Goal: Task Accomplishment & Management: Complete application form

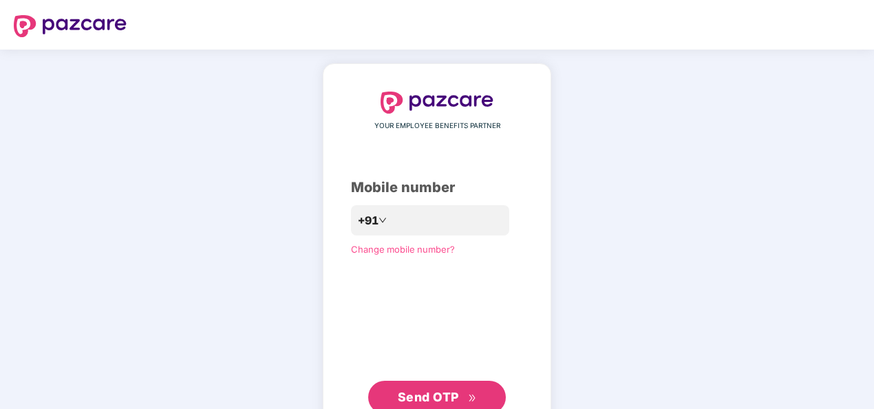
click at [670, 308] on div "**********" at bounding box center [437, 253] width 874 height 406
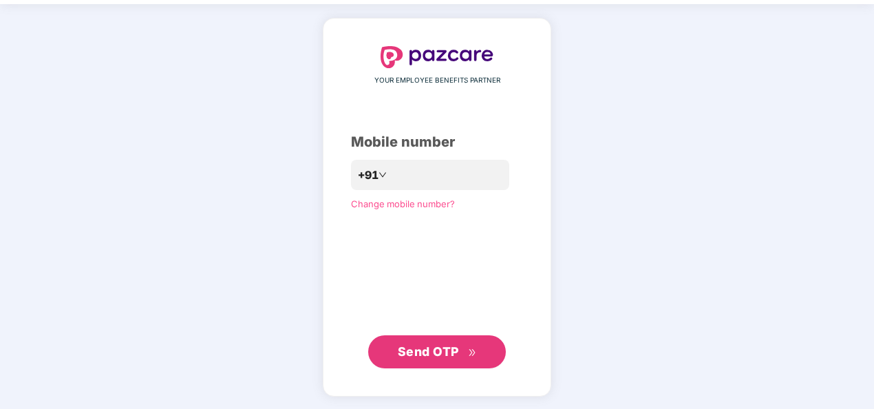
click at [465, 345] on span "Send OTP" at bounding box center [437, 351] width 79 height 19
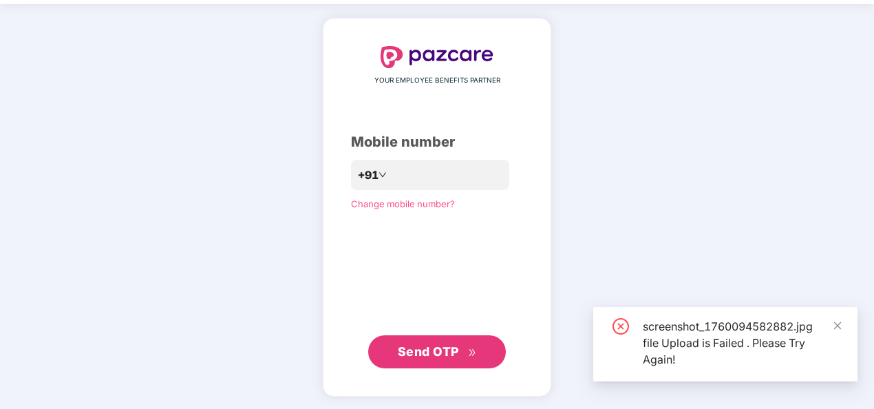
click at [837, 314] on div "screenshot_1760094582882.jpg file Upload is Failed . Please Try Again!" at bounding box center [725, 344] width 264 height 74
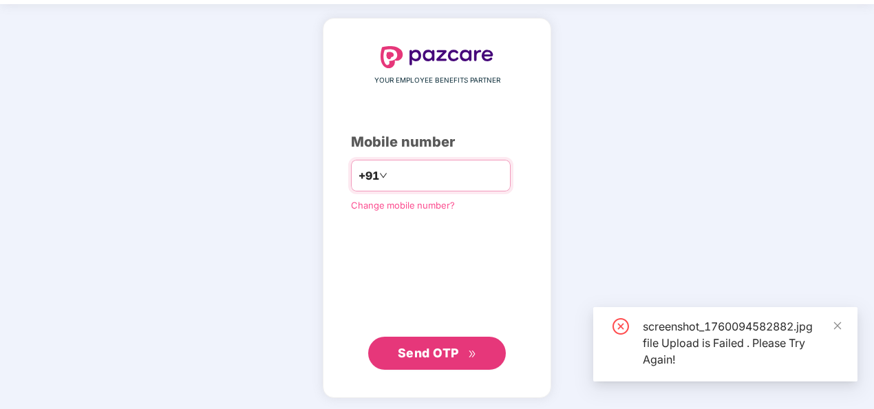
click at [390, 173] on input "**********" at bounding box center [446, 175] width 113 height 22
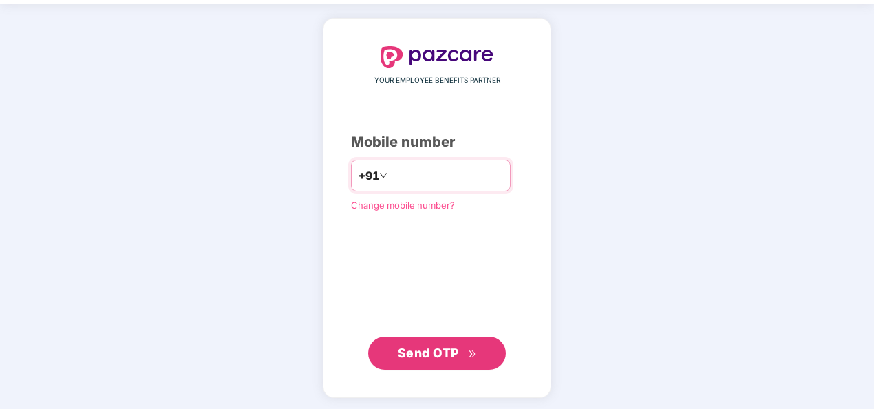
type input "**********"
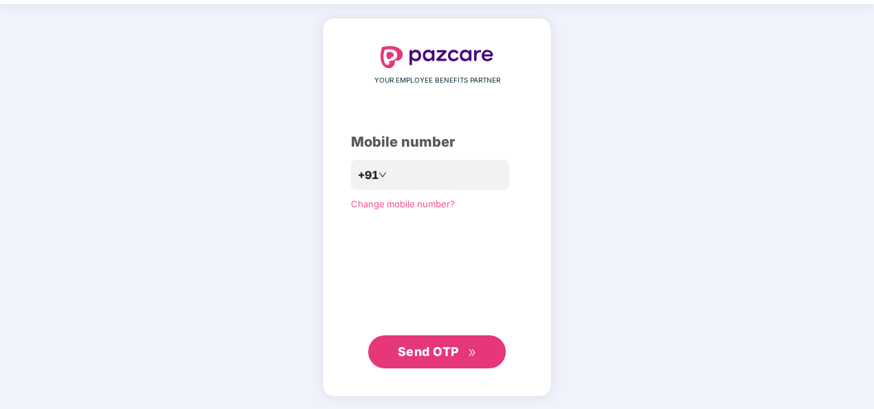
click at [448, 347] on span "Send OTP" at bounding box center [428, 351] width 61 height 14
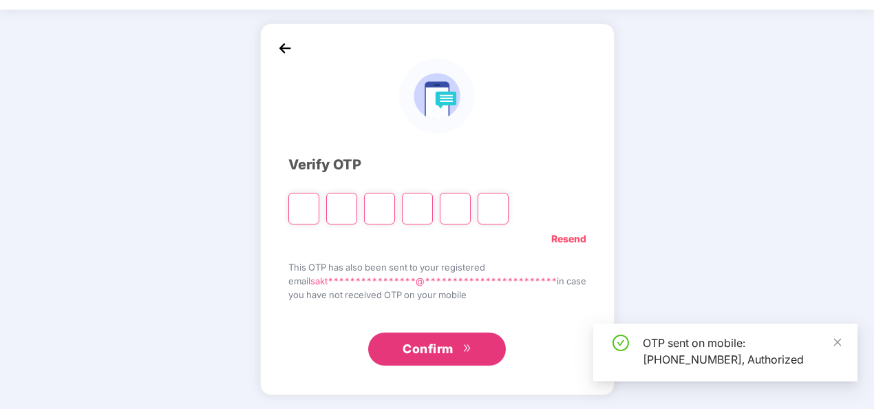
scroll to position [40, 0]
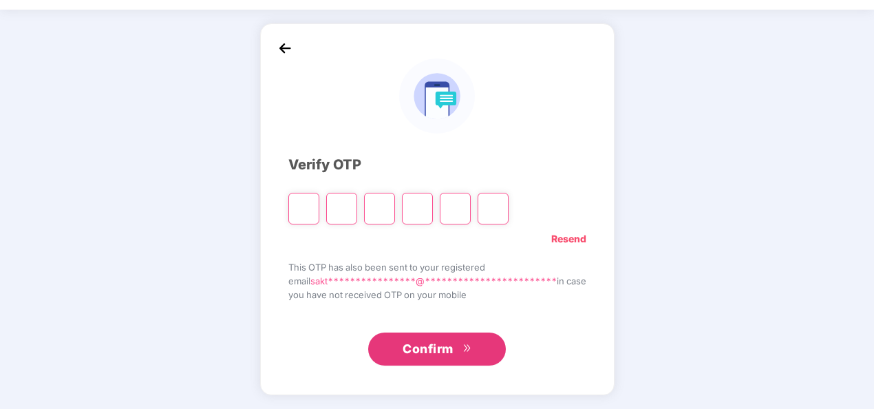
type input "*"
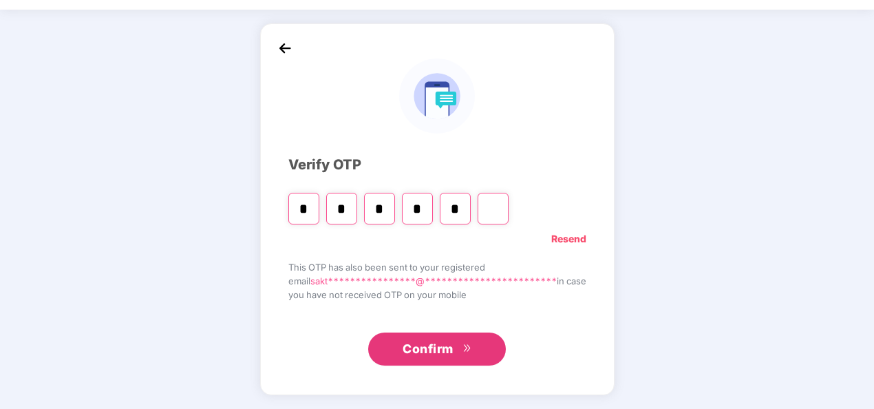
type input "*"
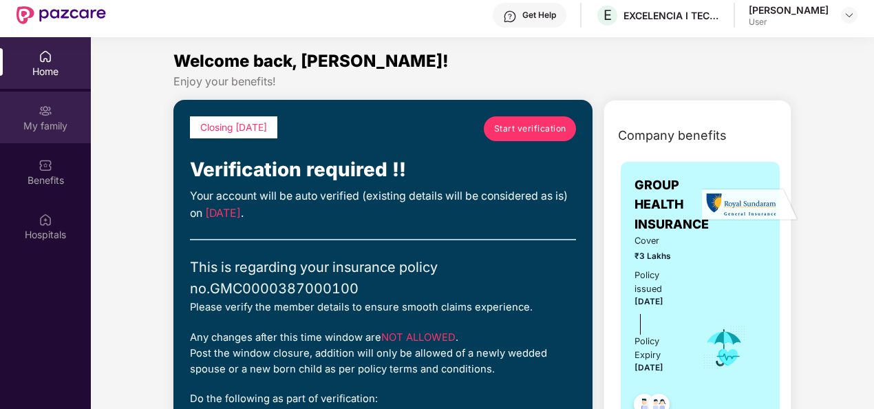
click at [60, 125] on div "My family" at bounding box center [45, 126] width 91 height 14
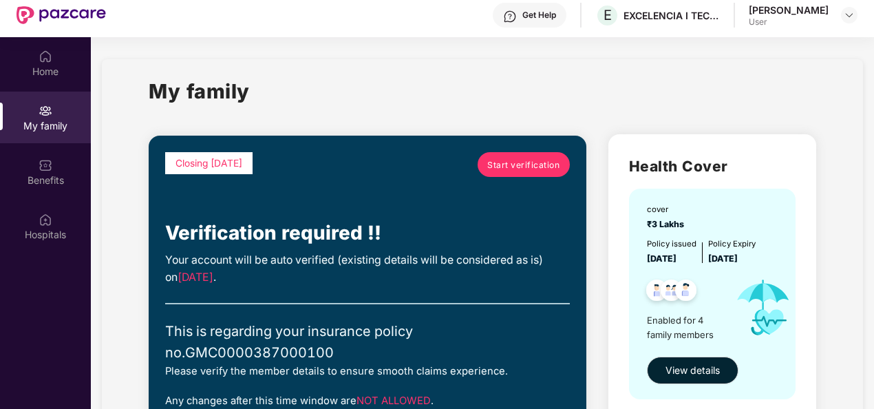
scroll to position [10, 0]
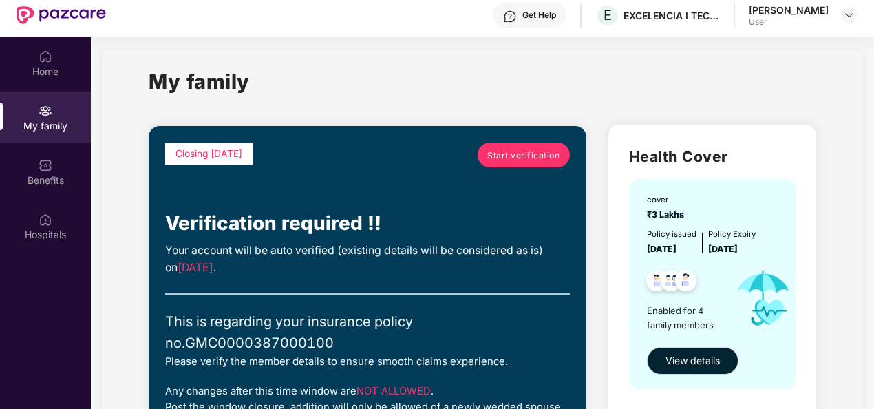
click at [516, 153] on span "Start verification" at bounding box center [523, 155] width 72 height 13
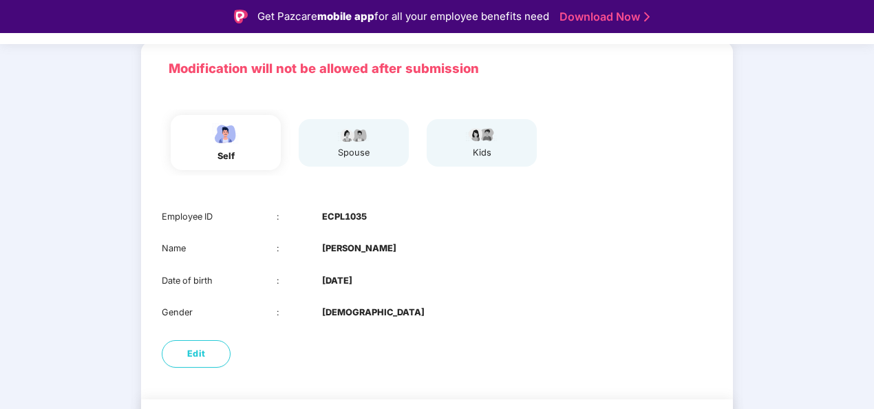
scroll to position [134, 0]
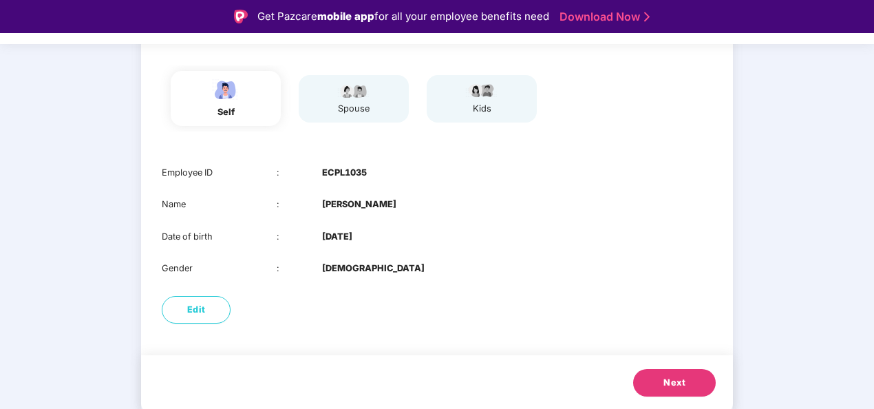
click at [685, 387] on button "Next" at bounding box center [674, 383] width 83 height 28
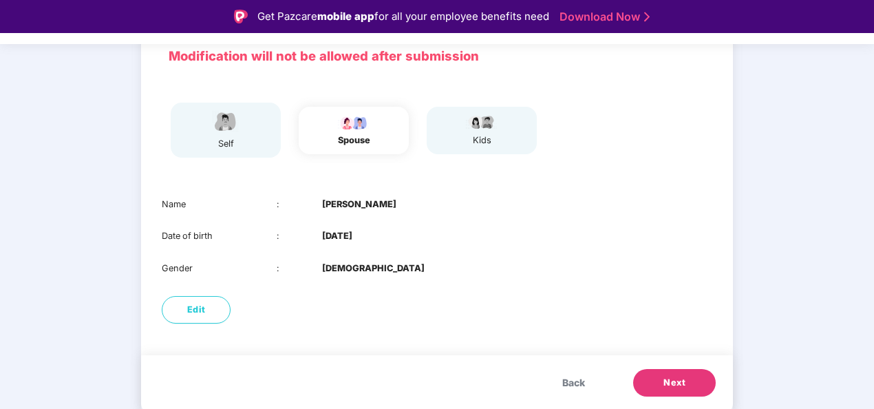
scroll to position [102, 0]
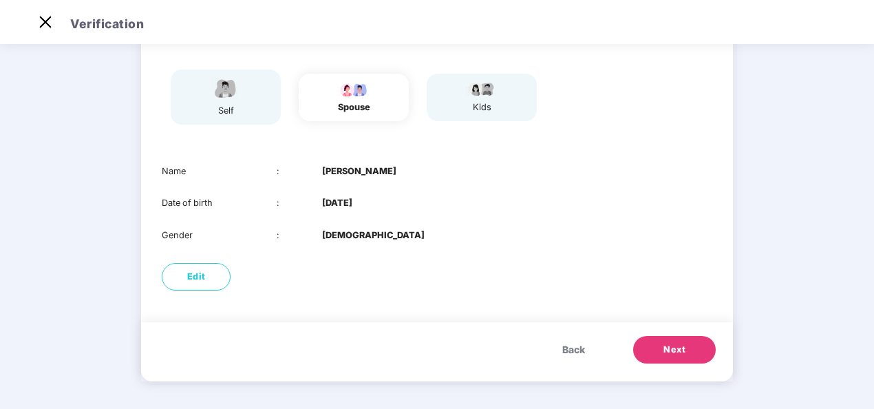
click at [689, 342] on button "Next" at bounding box center [674, 350] width 83 height 28
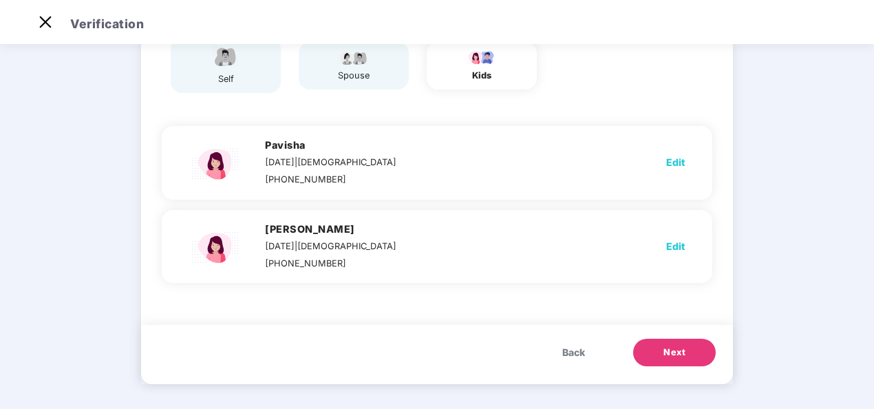
click at [687, 345] on button "Next" at bounding box center [674, 353] width 83 height 28
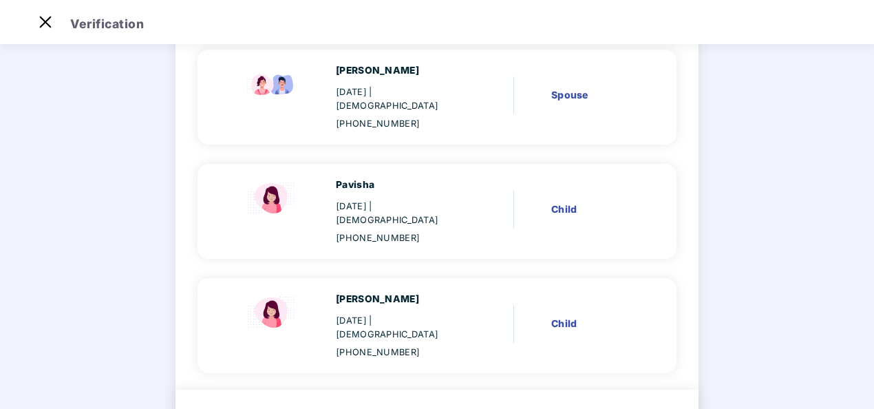
scroll to position [271, 0]
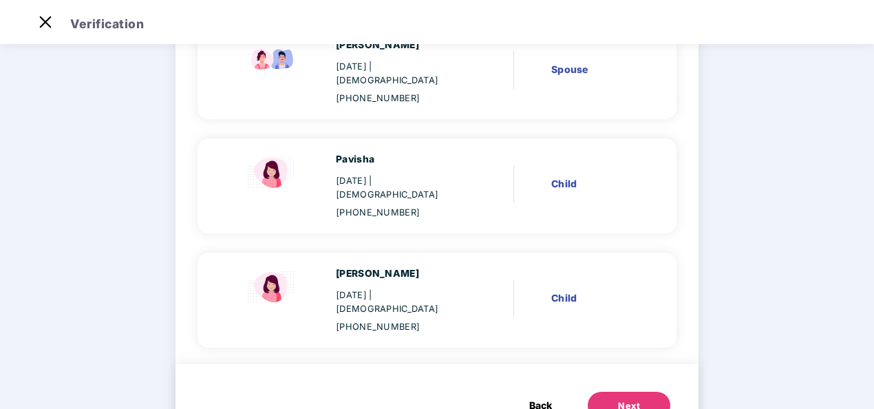
click at [645, 392] on button "Next" at bounding box center [629, 406] width 83 height 28
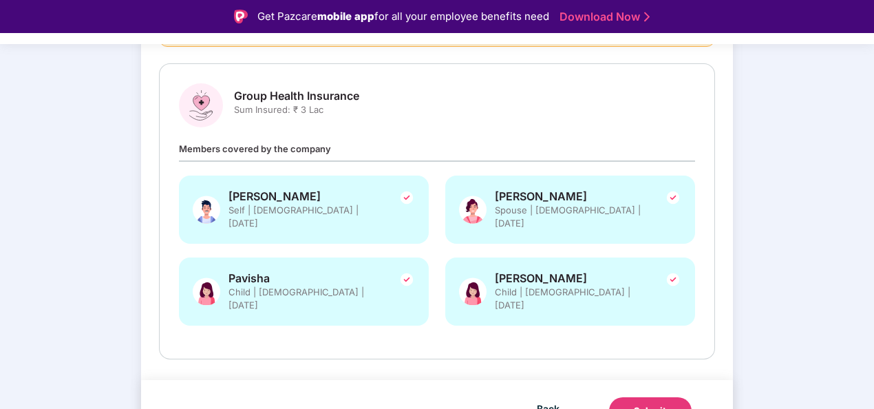
scroll to position [33, 0]
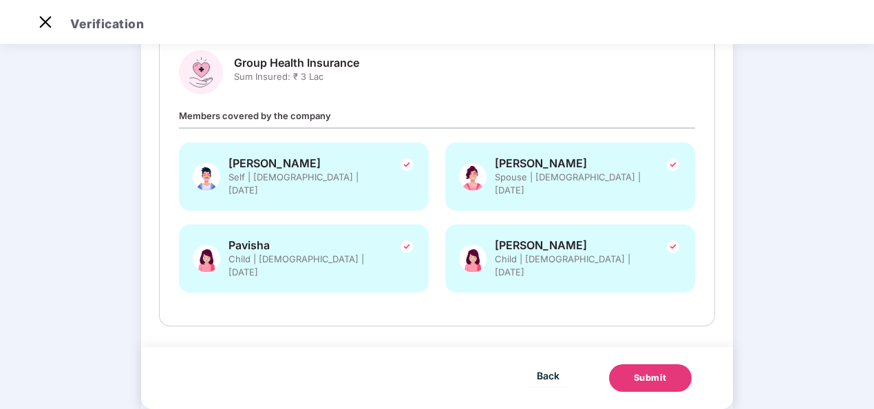
click at [658, 371] on div "Submit" at bounding box center [650, 378] width 33 height 14
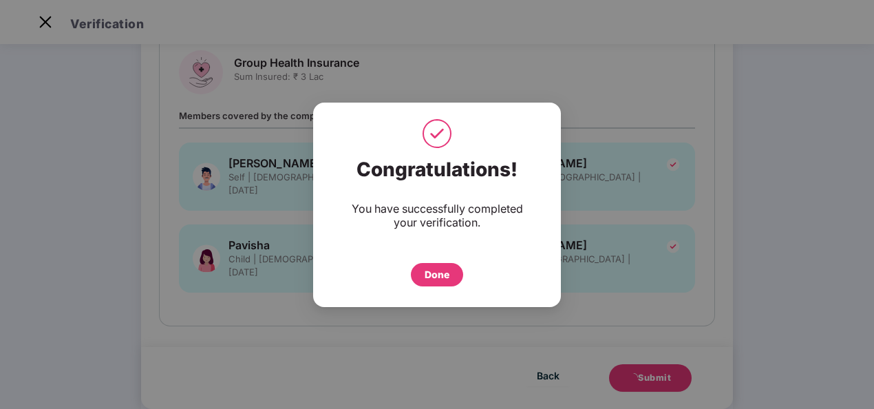
click at [433, 274] on div "Done" at bounding box center [437, 274] width 25 height 15
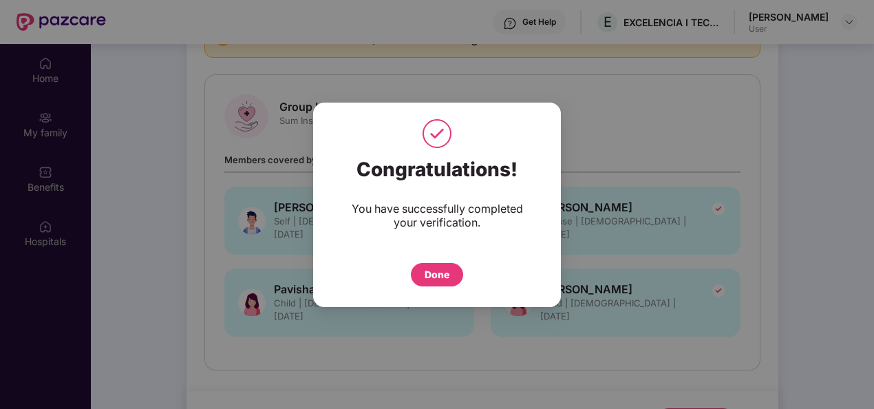
scroll to position [77, 0]
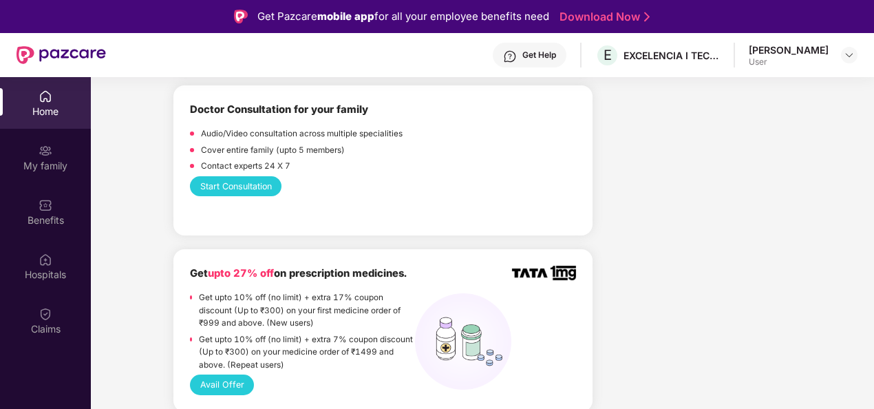
scroll to position [780, 0]
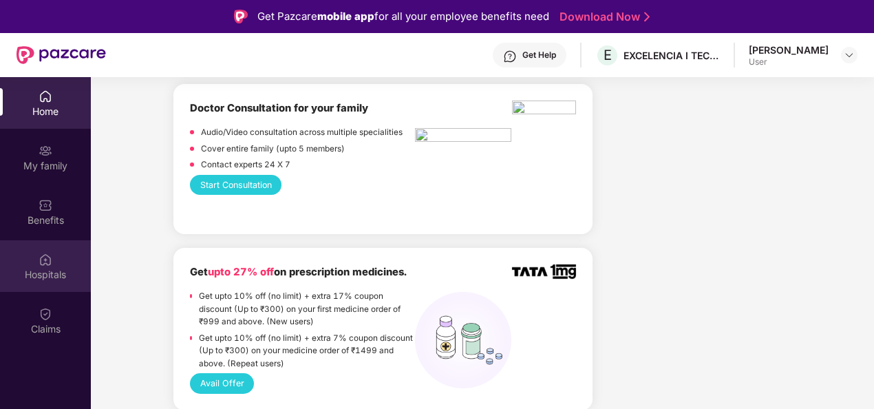
click at [58, 264] on div "Hospitals" at bounding box center [45, 266] width 91 height 52
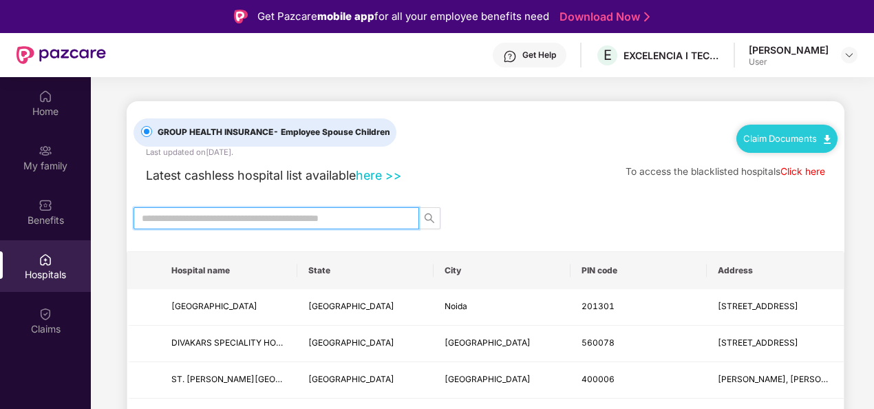
click at [328, 220] on input "text" at bounding box center [271, 218] width 258 height 15
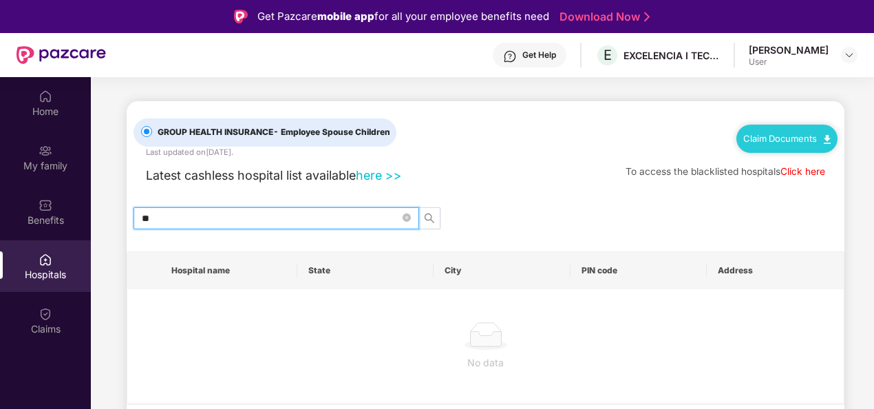
type input "*"
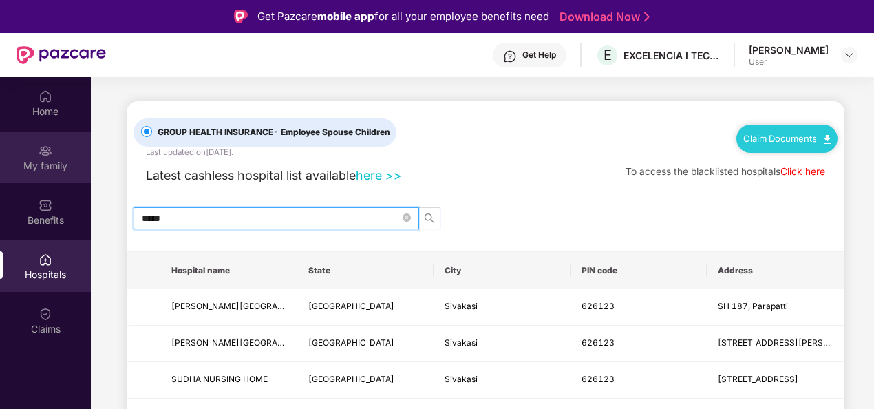
type input "*****"
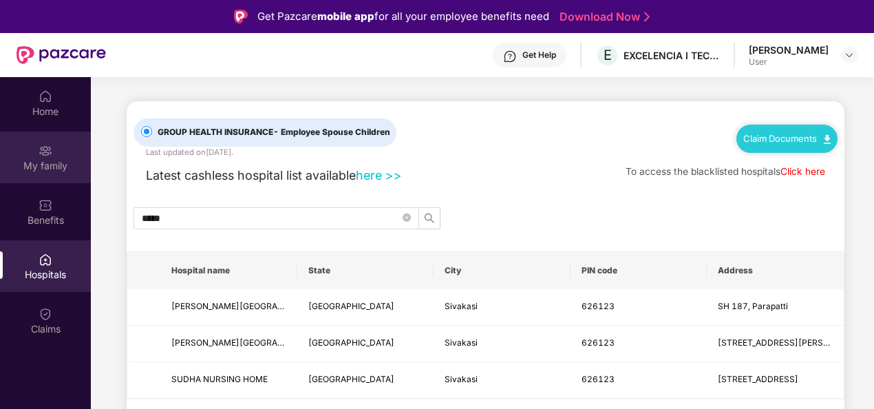
click at [54, 160] on div "My family" at bounding box center [45, 166] width 91 height 14
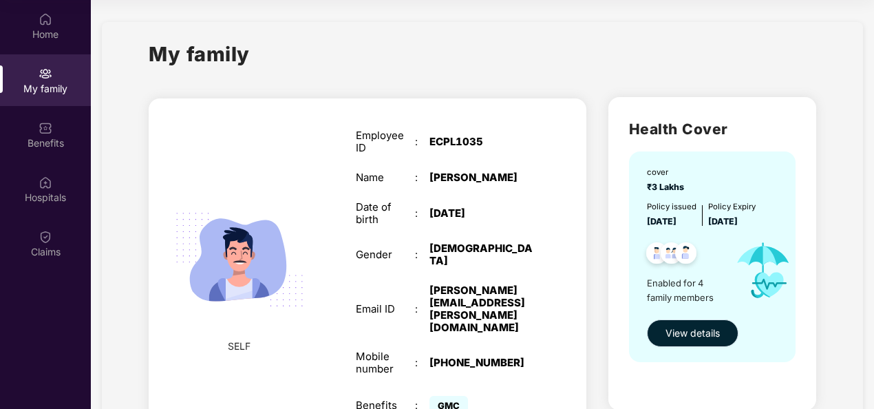
click at [681, 333] on span "View details" at bounding box center [692, 332] width 54 height 15
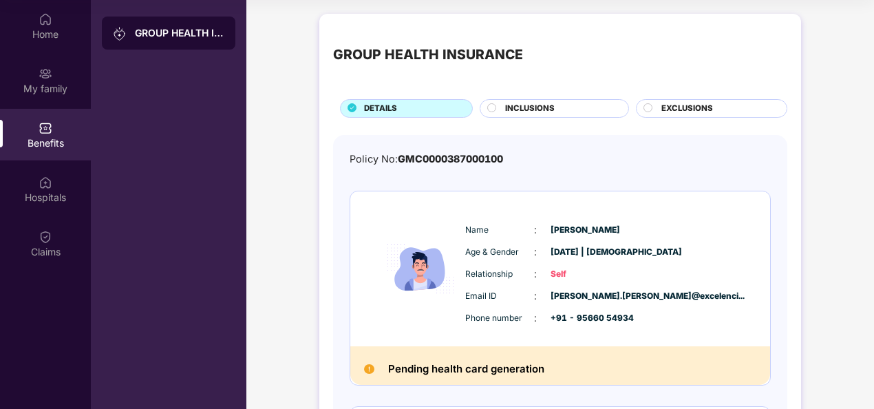
click at [541, 109] on span "INCLUSIONS" at bounding box center [530, 109] width 50 height 12
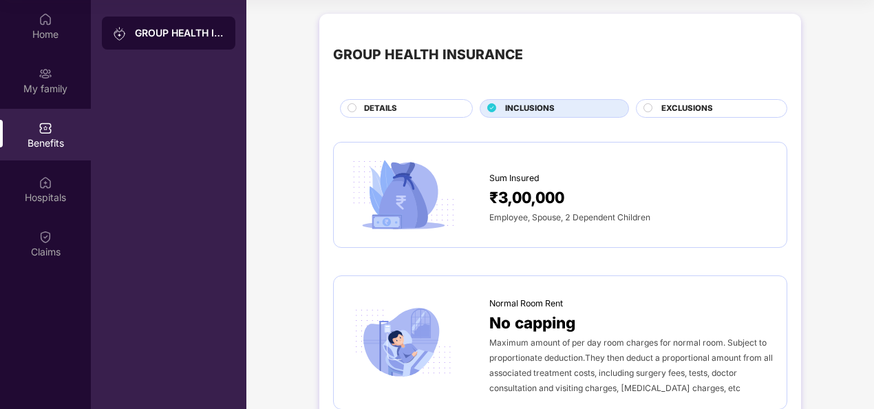
click at [675, 114] on span "EXCLUSIONS" at bounding box center [687, 109] width 52 height 12
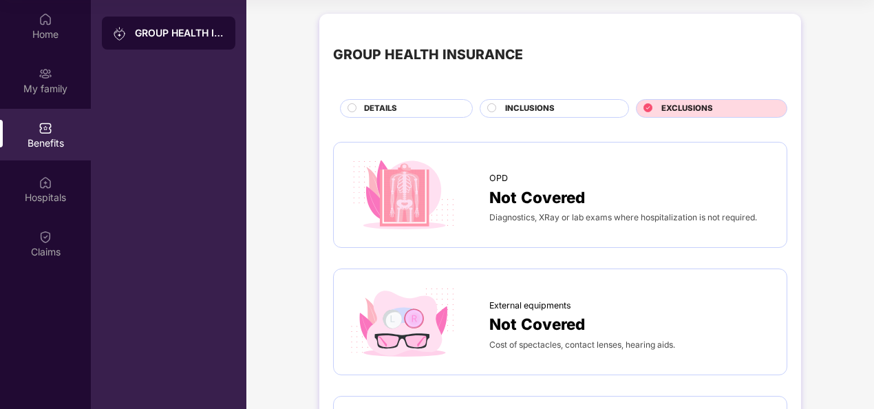
click at [679, 108] on span "EXCLUSIONS" at bounding box center [687, 109] width 52 height 12
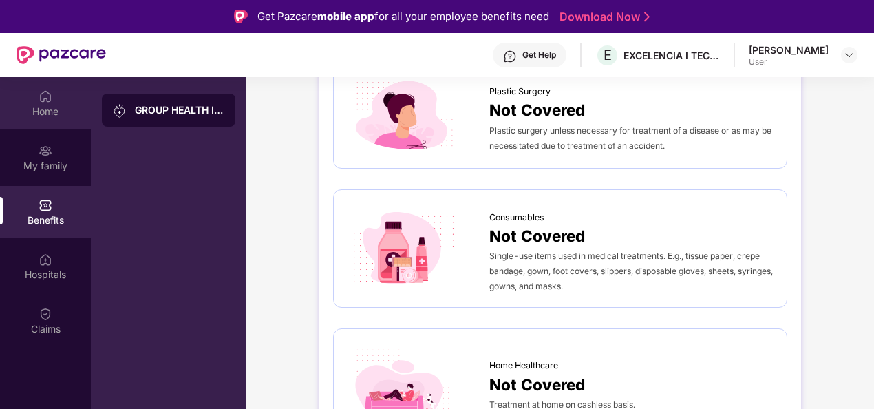
click at [45, 92] on img at bounding box center [46, 96] width 14 height 14
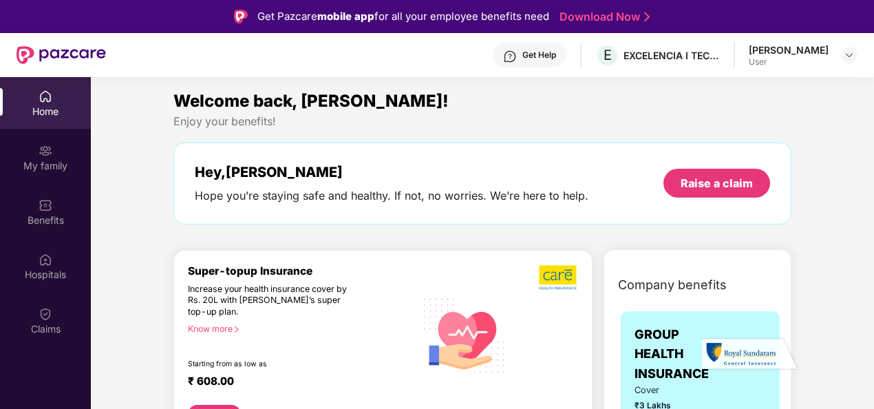
click at [556, 60] on div "Get Help" at bounding box center [539, 55] width 34 height 11
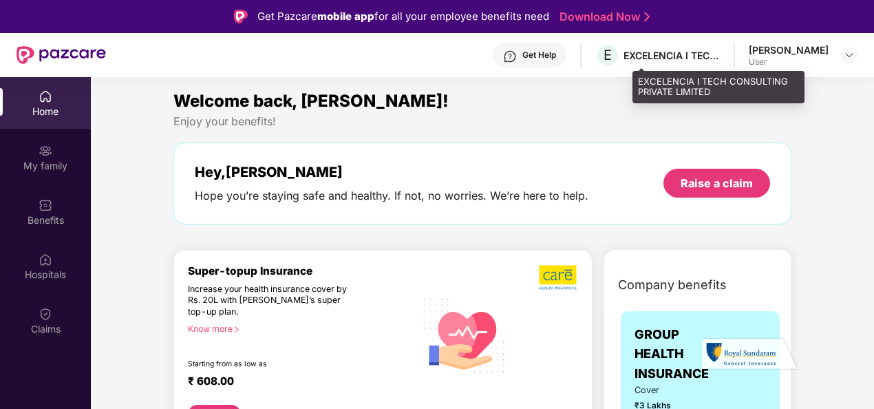
click at [719, 59] on div "EXCELENCIA I TECH CONSULTING PRIVATE LIMITED" at bounding box center [671, 55] width 96 height 13
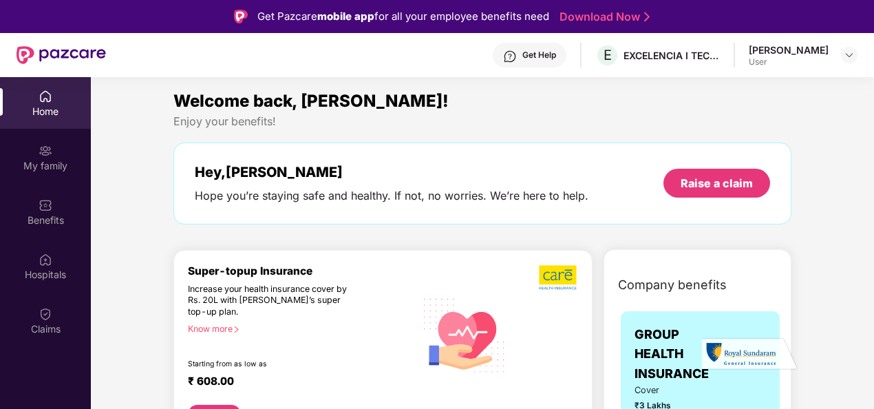
drag, startPoint x: 719, startPoint y: 59, endPoint x: 844, endPoint y: 184, distance: 176.6
click at [556, 54] on div "Get Help" at bounding box center [539, 55] width 34 height 11
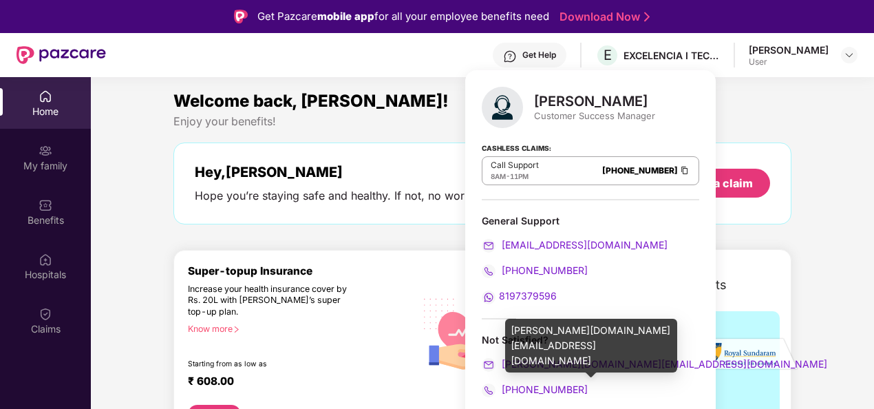
click at [601, 363] on span "[PERSON_NAME][DOMAIN_NAME][EMAIL_ADDRESS][DOMAIN_NAME]" at bounding box center [663, 364] width 328 height 12
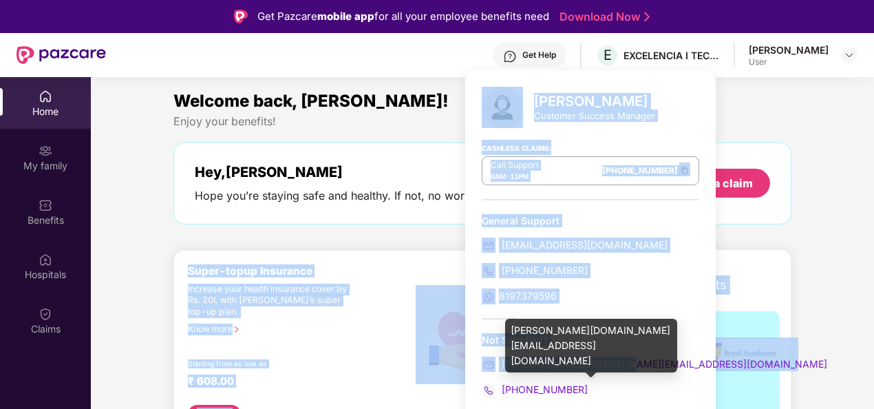
drag, startPoint x: 619, startPoint y: 360, endPoint x: 791, endPoint y: 222, distance: 220.2
click at [791, 222] on body "Get Pazcare mobile app for all your employee benefits need Download Now Get Hel…" at bounding box center [437, 204] width 874 height 409
